Goal: Information Seeking & Learning: Learn about a topic

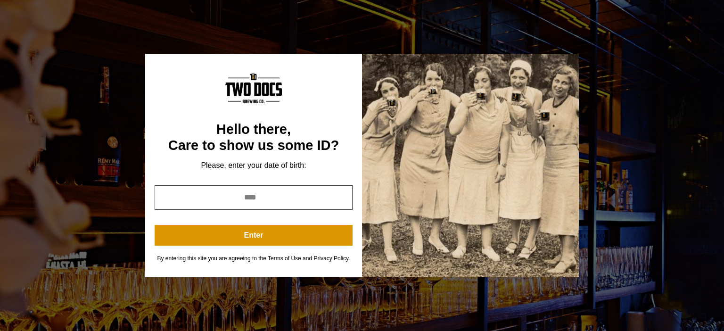
click at [322, 203] on input "year" at bounding box center [254, 197] width 198 height 25
click at [341, 197] on input "*" at bounding box center [254, 197] width 198 height 25
drag, startPoint x: 299, startPoint y: 198, endPoint x: 178, endPoint y: 198, distance: 120.3
click at [178, 198] on input "*" at bounding box center [254, 197] width 198 height 25
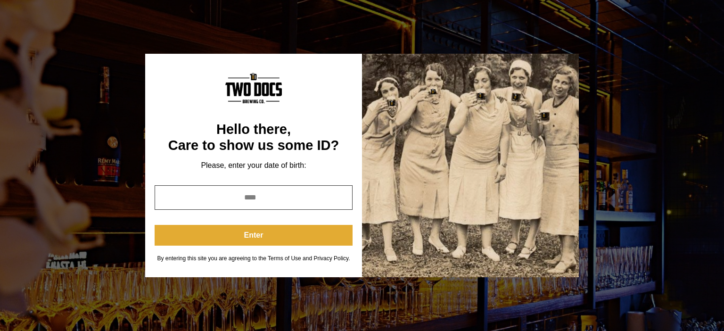
type input "****"
click at [253, 237] on button "Enter" at bounding box center [254, 235] width 198 height 21
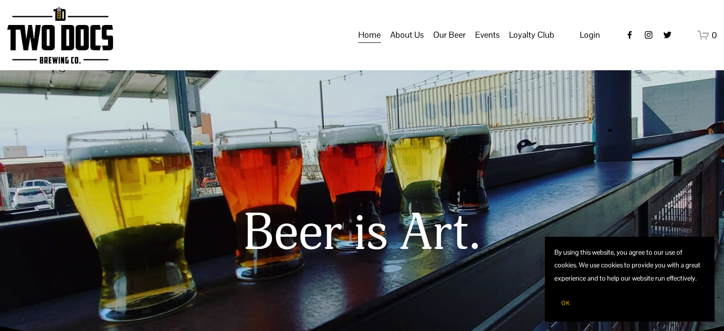
click at [0, 0] on span "Calendar" at bounding box center [0, 0] width 0 height 0
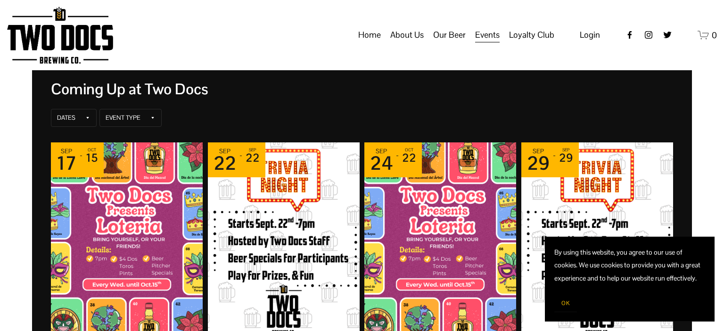
scroll to position [78, 0]
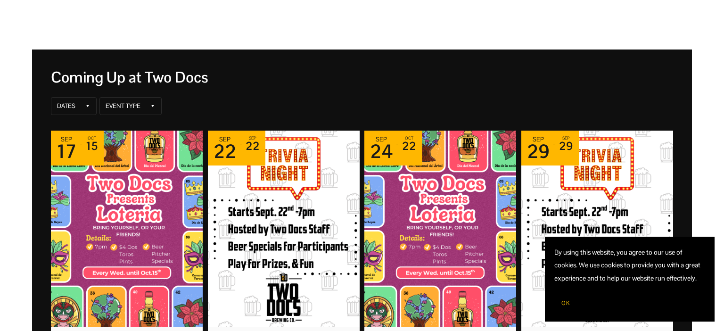
click at [565, 308] on button "OK" at bounding box center [566, 303] width 23 height 18
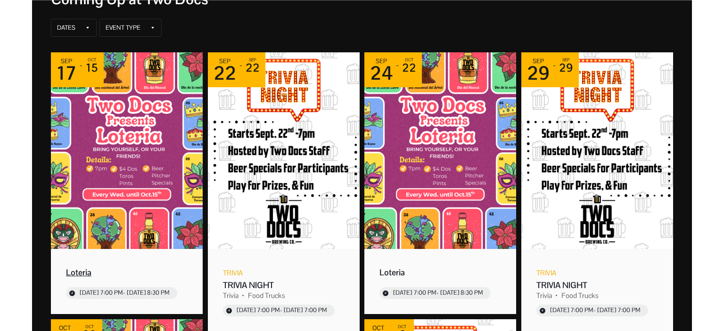
scroll to position [196, 0]
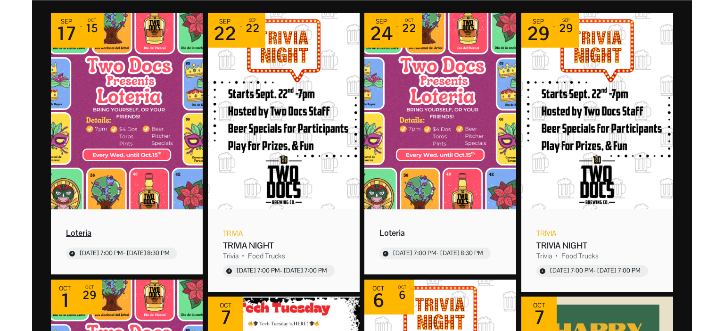
click at [109, 127] on img "Event: Loteria" at bounding box center [127, 111] width 152 height 197
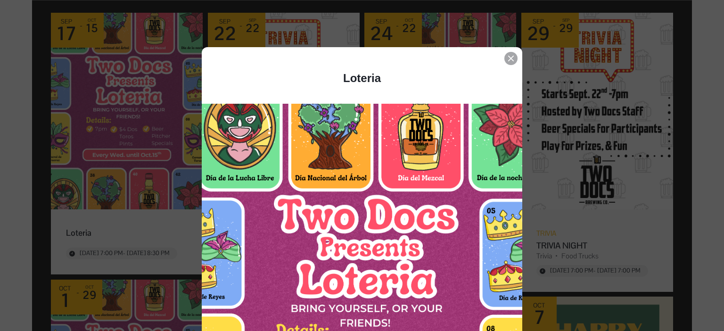
click at [512, 58] on icon "Event details popup" at bounding box center [511, 59] width 6 height 6
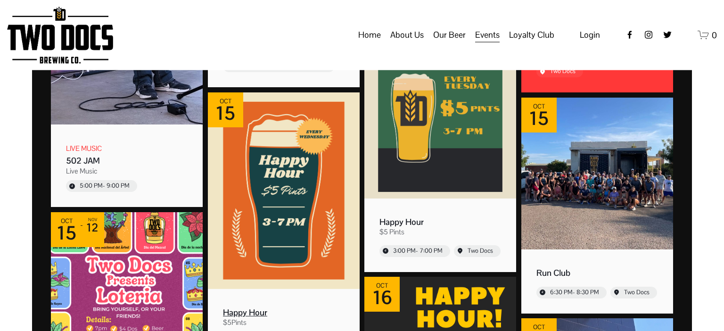
scroll to position [1216, 0]
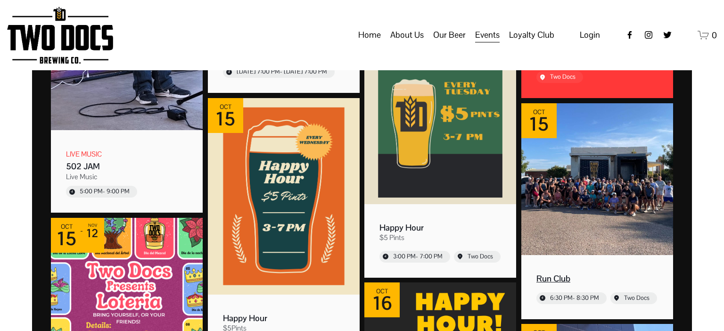
click at [574, 157] on img "Event: Run Club" at bounding box center [598, 179] width 152 height 152
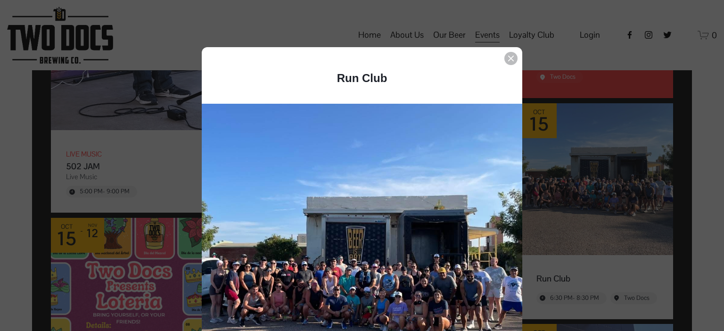
scroll to position [264, 0]
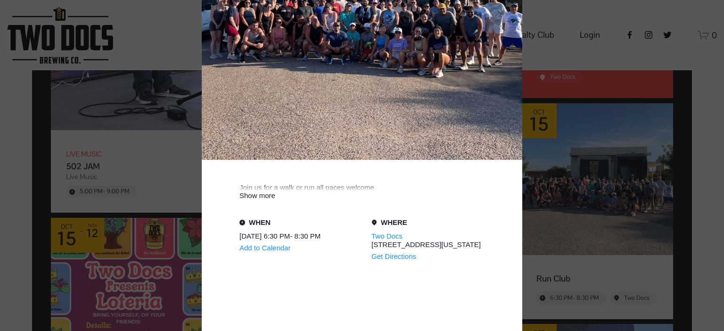
click at [270, 194] on div "Show more" at bounding box center [362, 195] width 245 height 8
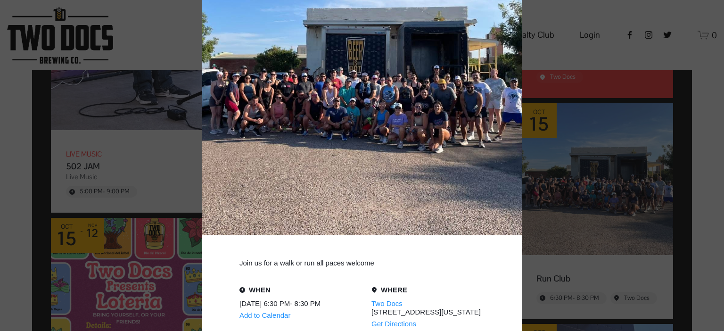
scroll to position [38, 0]
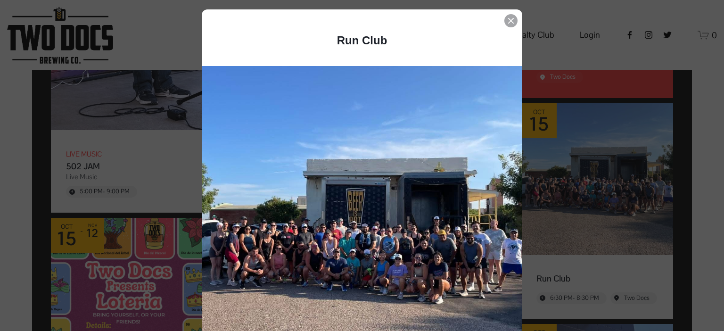
click at [512, 19] on icon "Event details popup" at bounding box center [511, 21] width 6 height 6
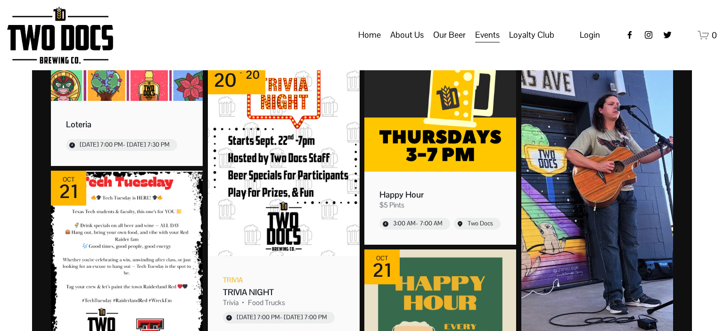
scroll to position [1216, 0]
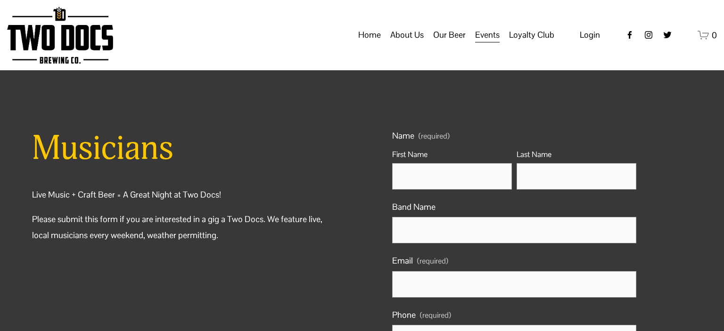
click at [0, 0] on span "Calendar" at bounding box center [0, 0] width 0 height 0
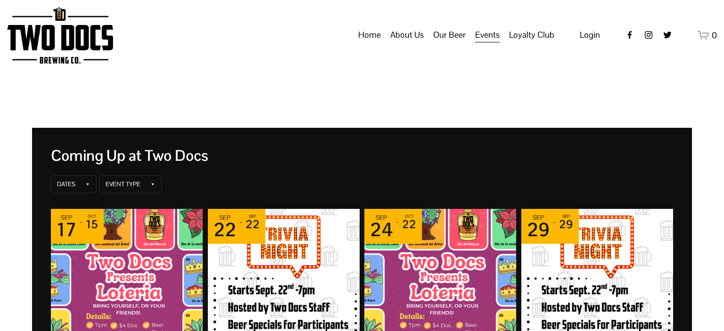
click at [0, 0] on span "Vendors & Musicians" at bounding box center [0, 0] width 0 height 0
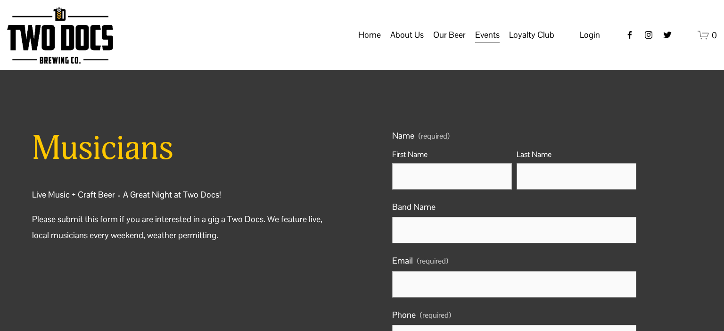
click at [653, 40] on icon "instagram-unauth" at bounding box center [648, 34] width 9 height 9
click at [371, 44] on link "Home" at bounding box center [369, 35] width 23 height 18
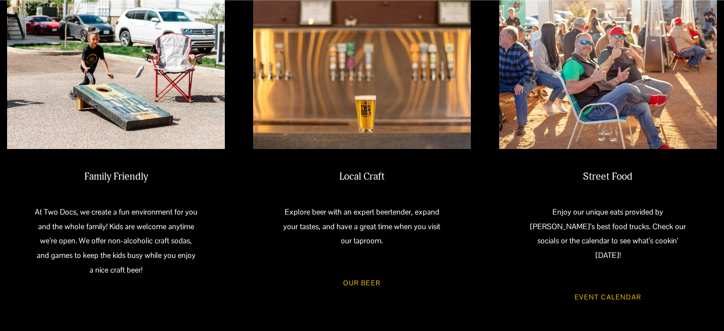
scroll to position [471, 0]
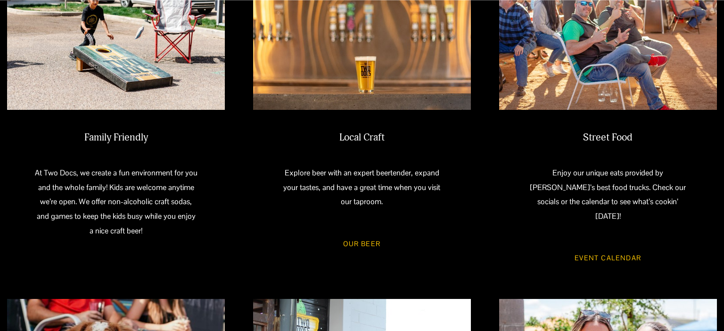
click at [610, 246] on link "Event Calendar" at bounding box center [608, 258] width 94 height 25
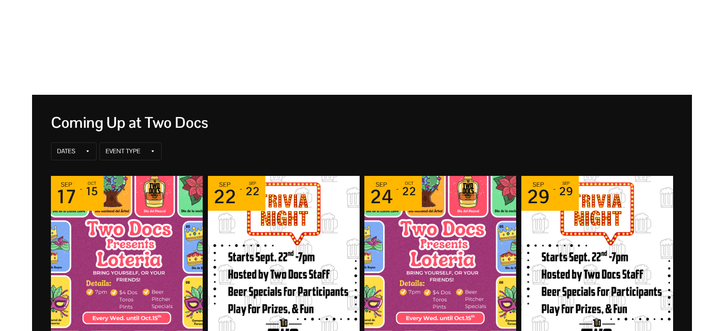
scroll to position [39, 0]
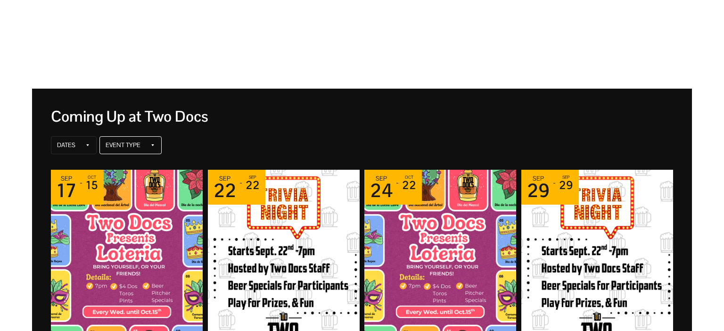
click at [148, 145] on div "Event Type" at bounding box center [131, 145] width 62 height 18
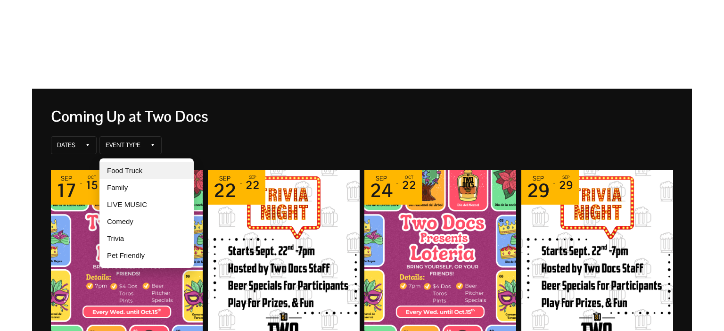
click at [144, 169] on div "Food Truck" at bounding box center [147, 170] width 94 height 17
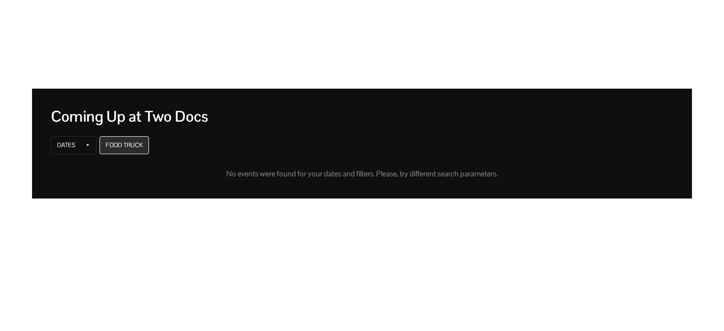
click at [136, 145] on div "Food Truck" at bounding box center [124, 145] width 37 height 8
